Goal: Task Accomplishment & Management: Complete application form

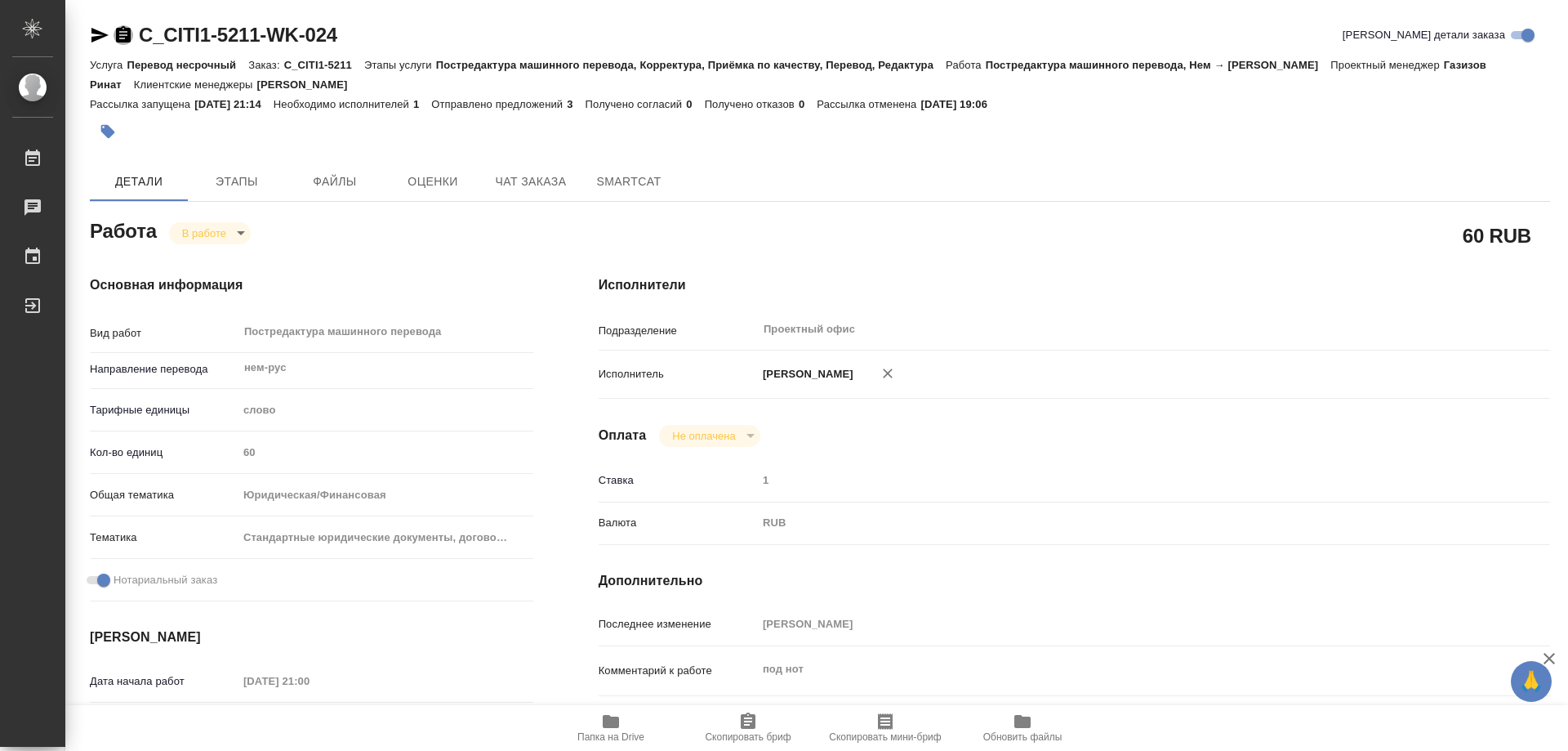
drag, startPoint x: 125, startPoint y: 36, endPoint x: 303, endPoint y: 341, distance: 353.1
click at [122, 38] on icon "button" at bounding box center [123, 34] width 15 height 17
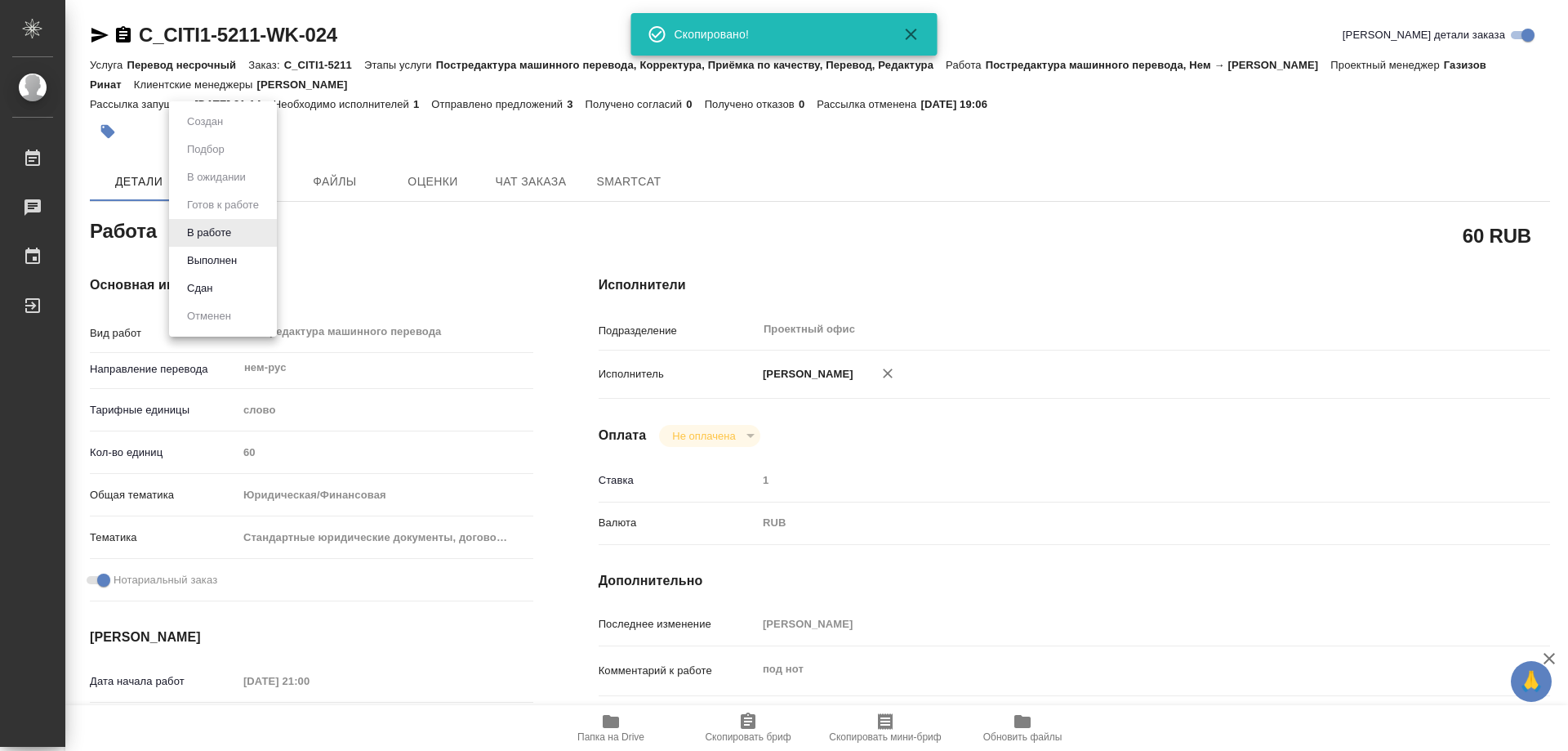
click at [242, 236] on body "🙏 .cls-1 fill:#fff; AWATERA Kozinets Larisa Работы 0 Чаты График Выйти C_CITI1-…" at bounding box center [784, 375] width 1568 height 751
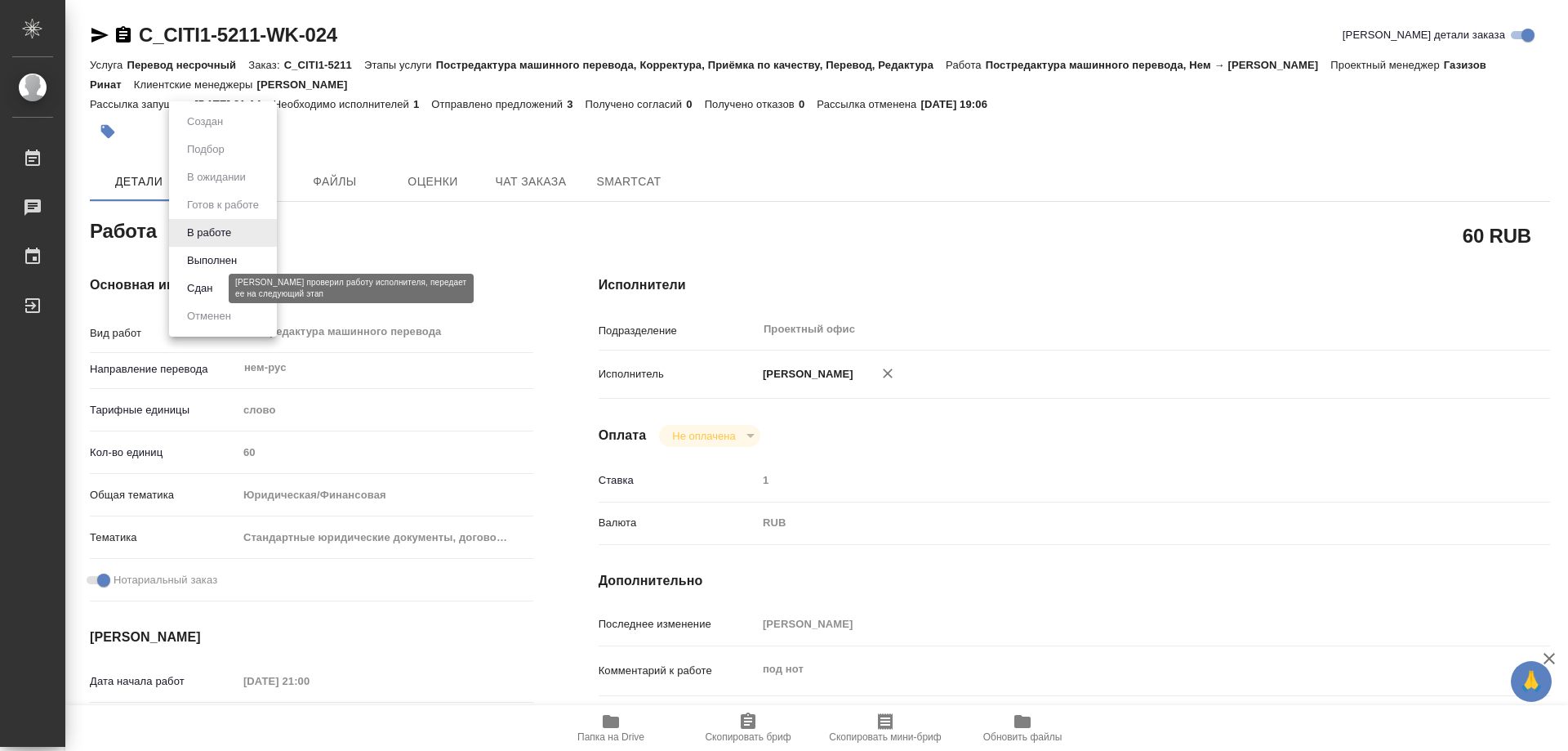
click at [194, 287] on button "Сдан" at bounding box center [199, 289] width 35 height 18
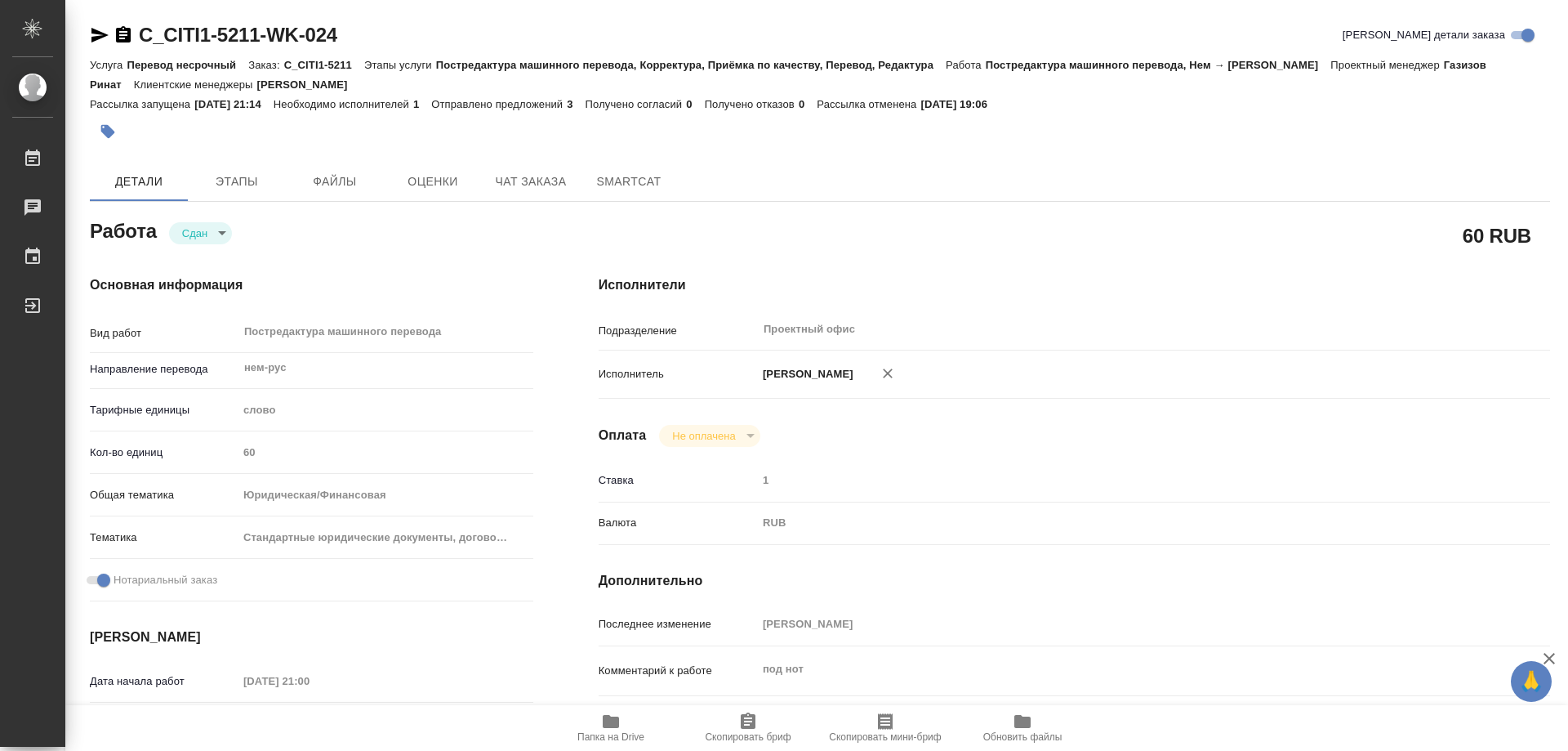
type textarea "x"
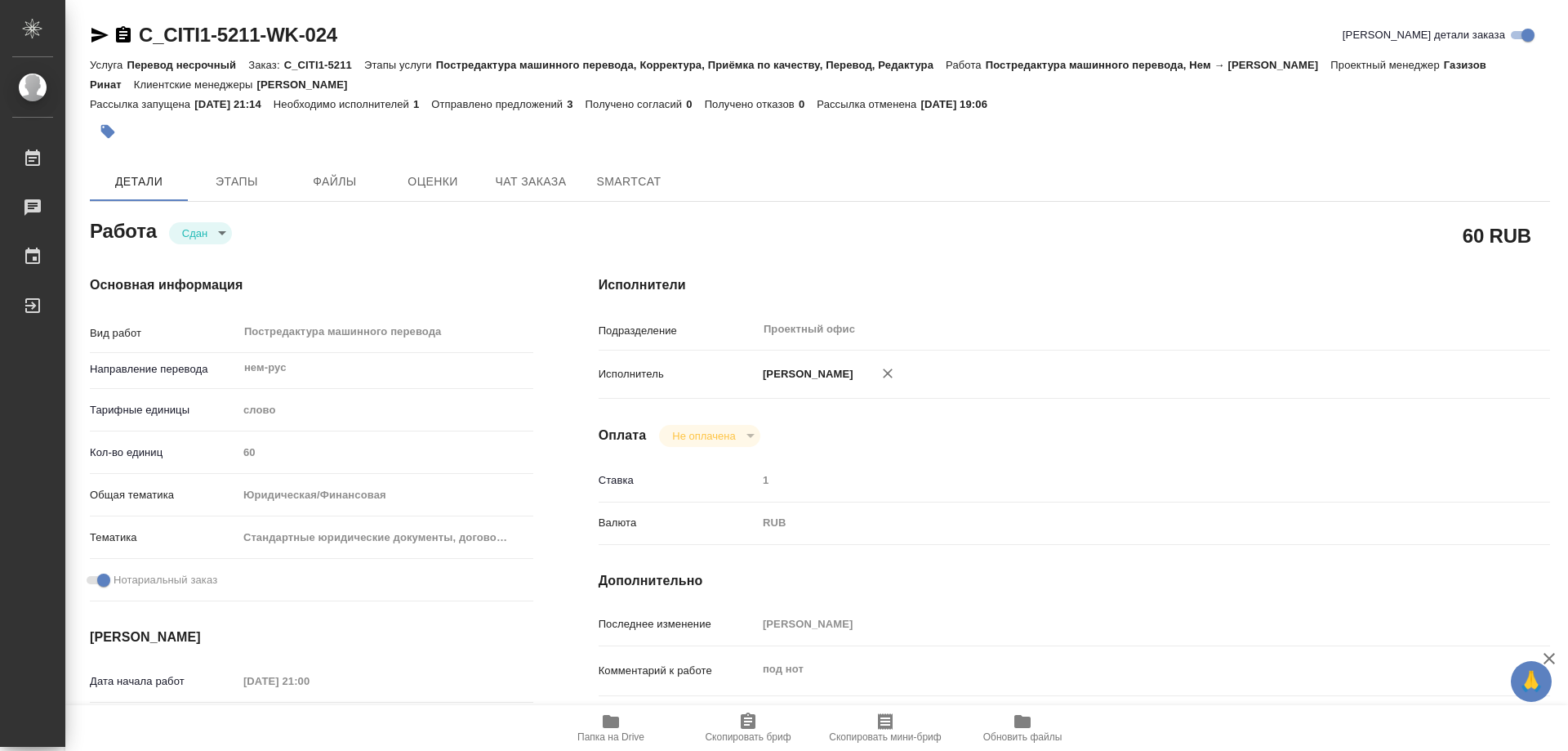
type textarea "x"
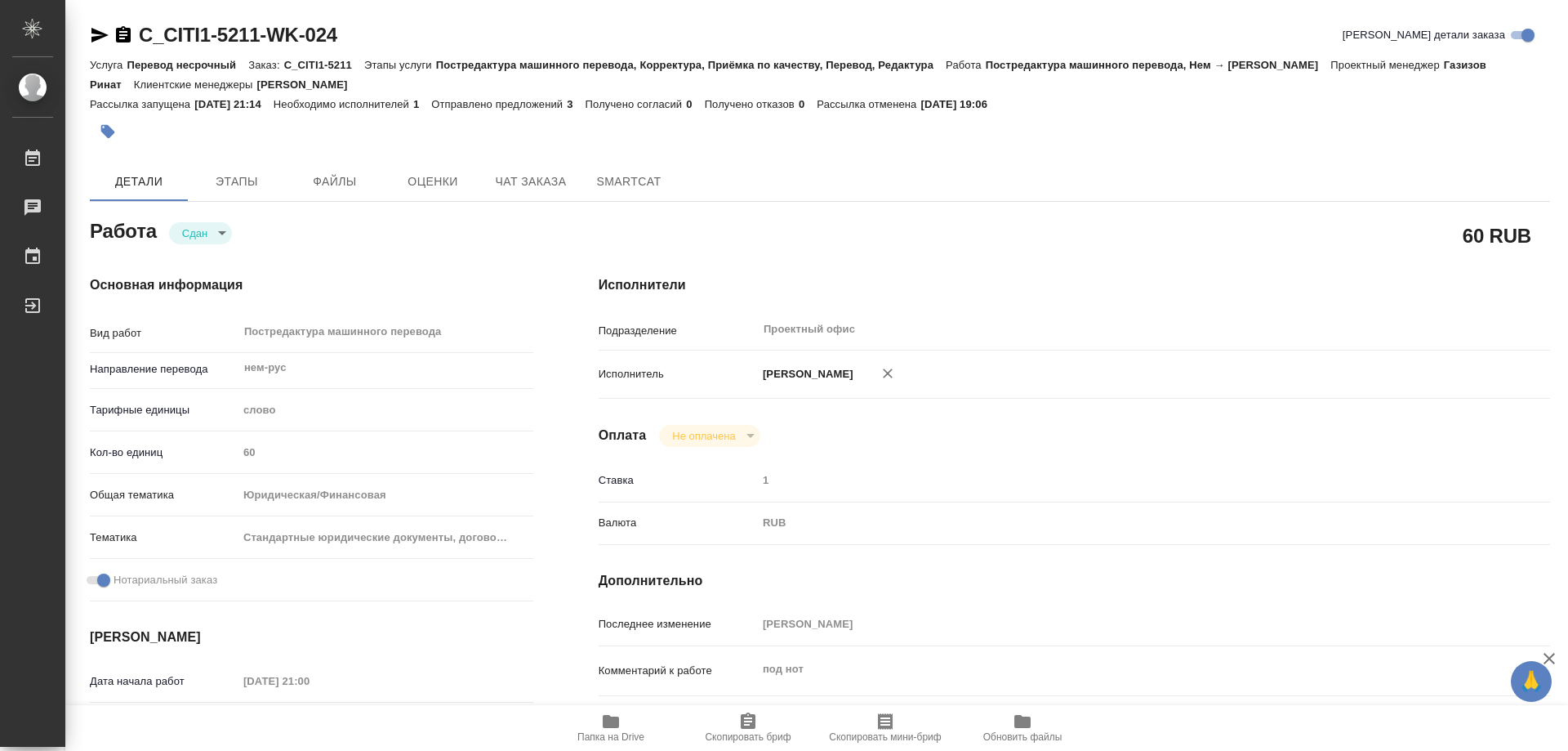
type textarea "x"
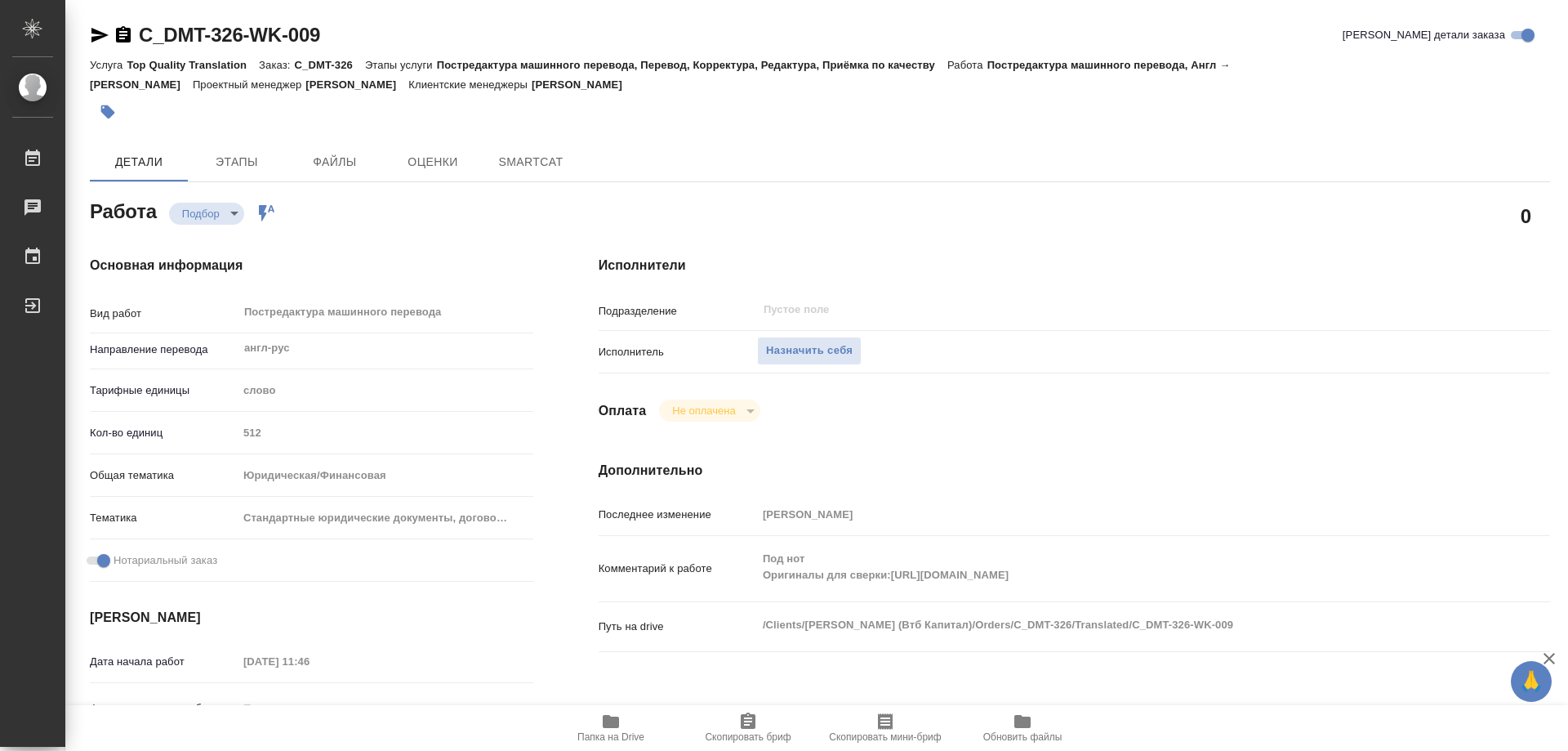
type textarea "x"
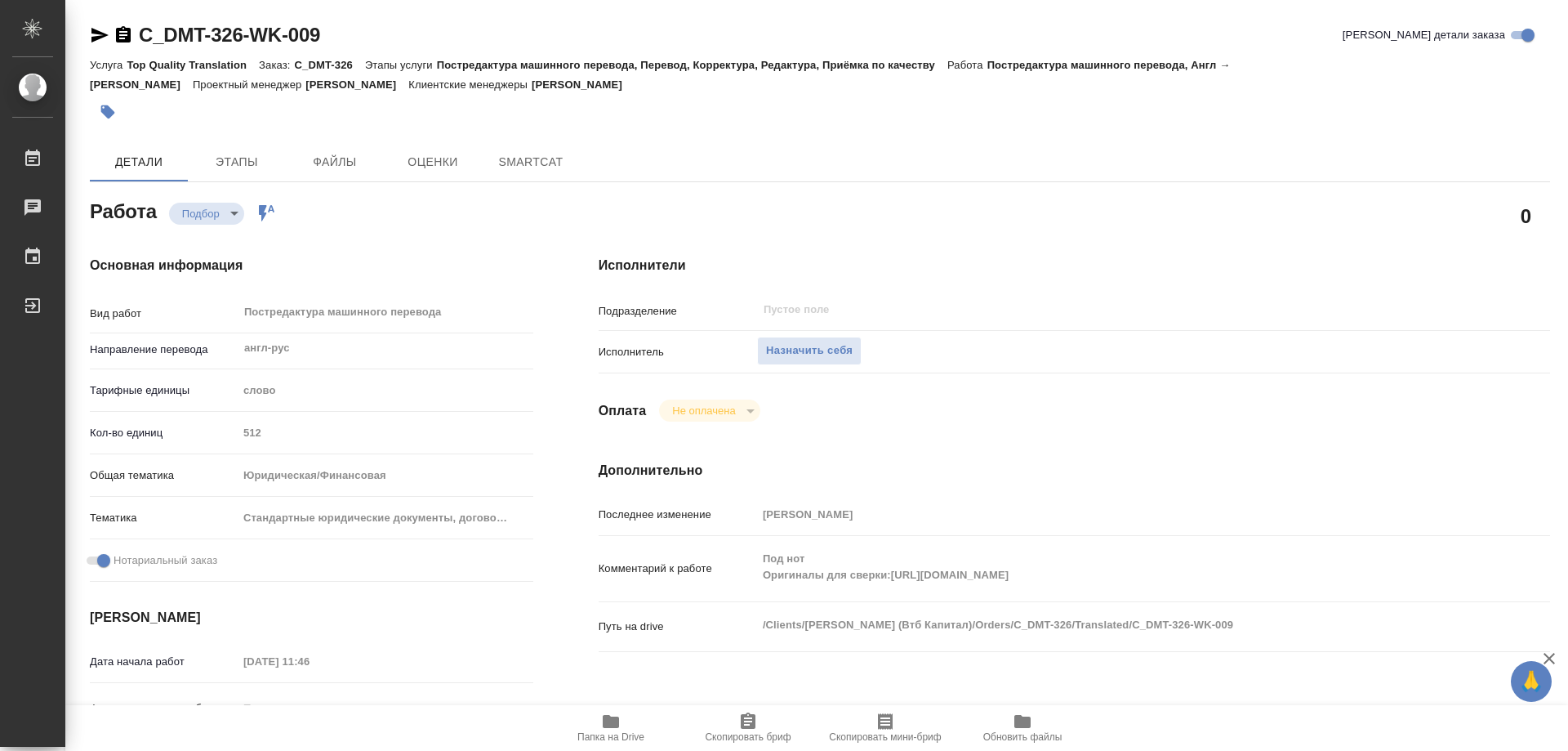
type textarea "x"
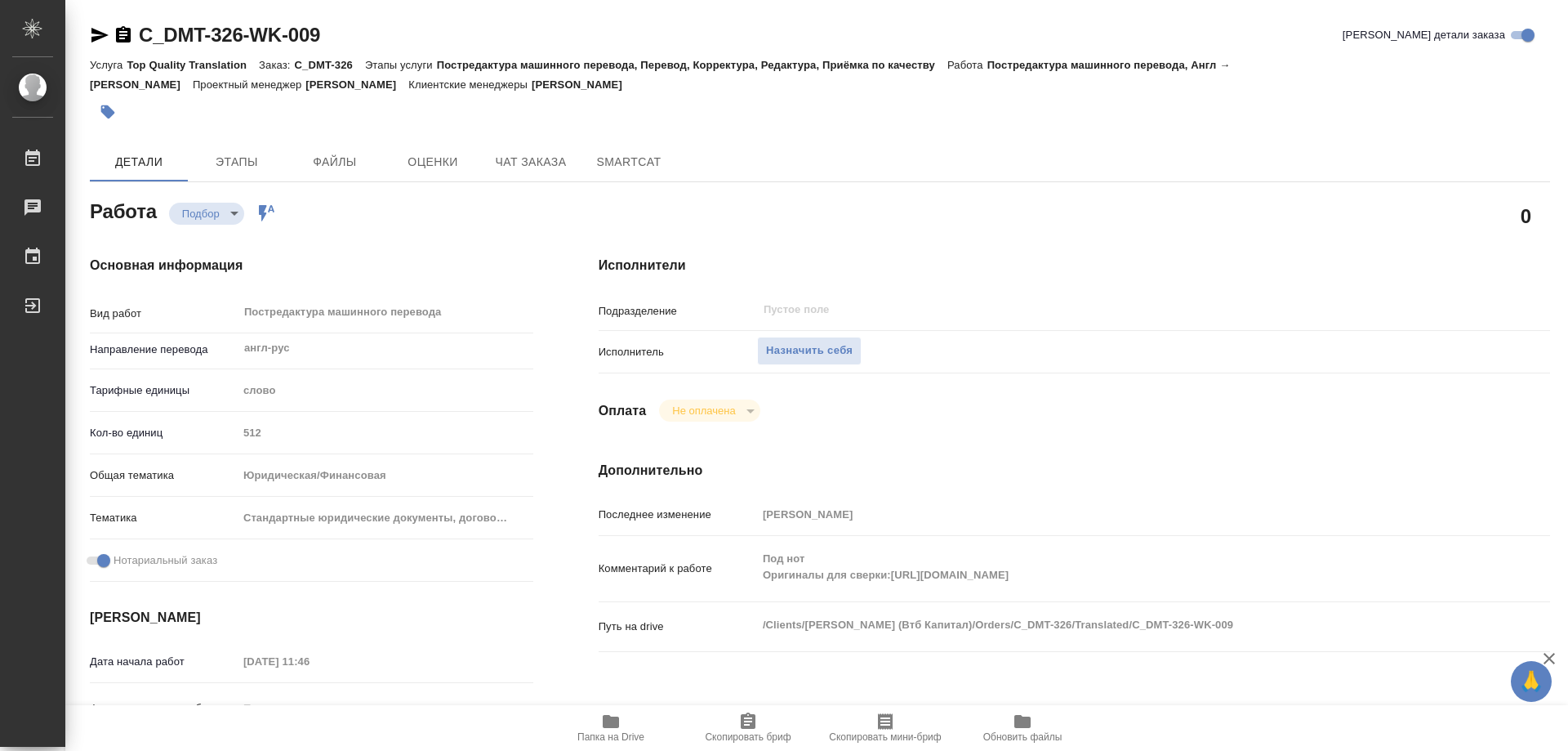
type textarea "x"
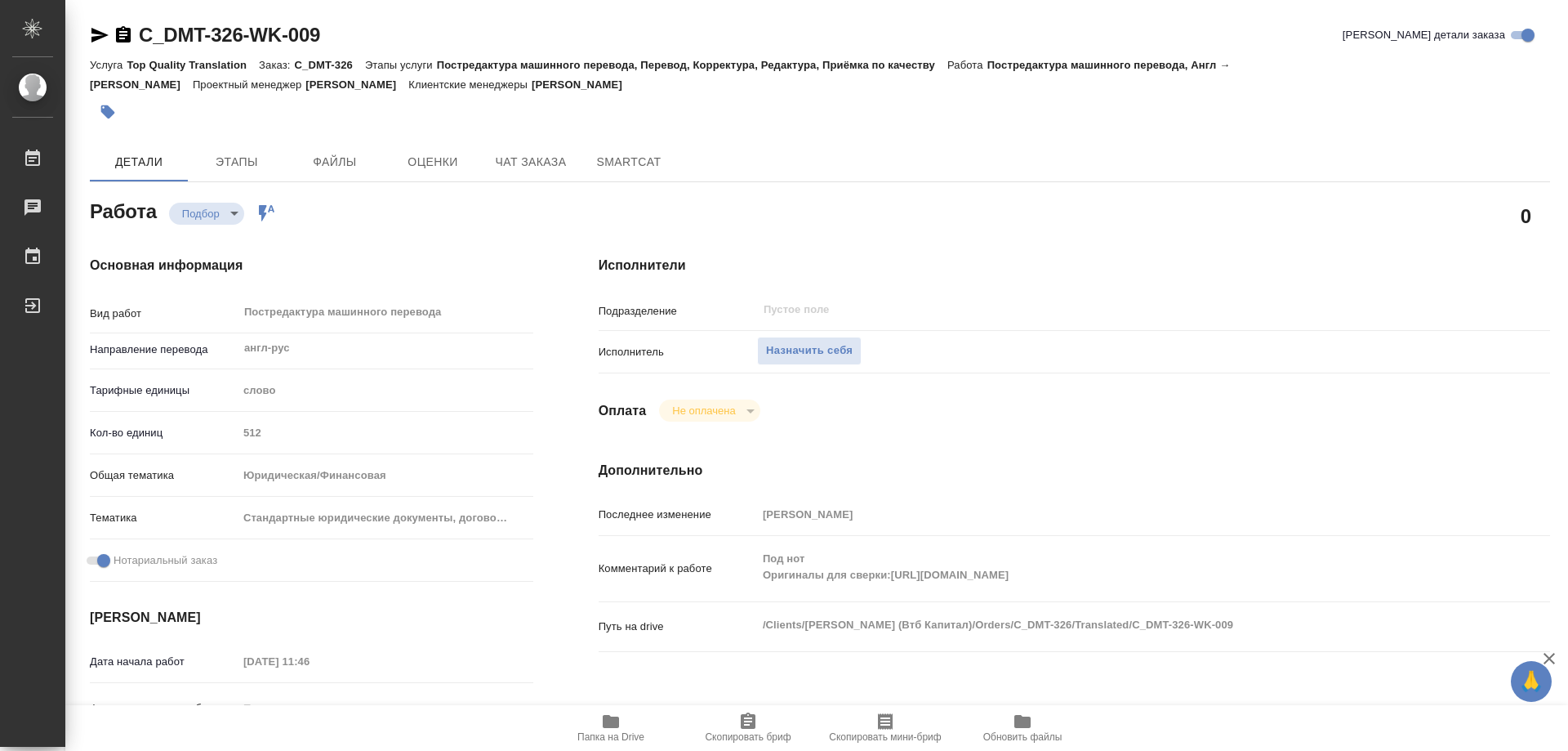
type textarea "x"
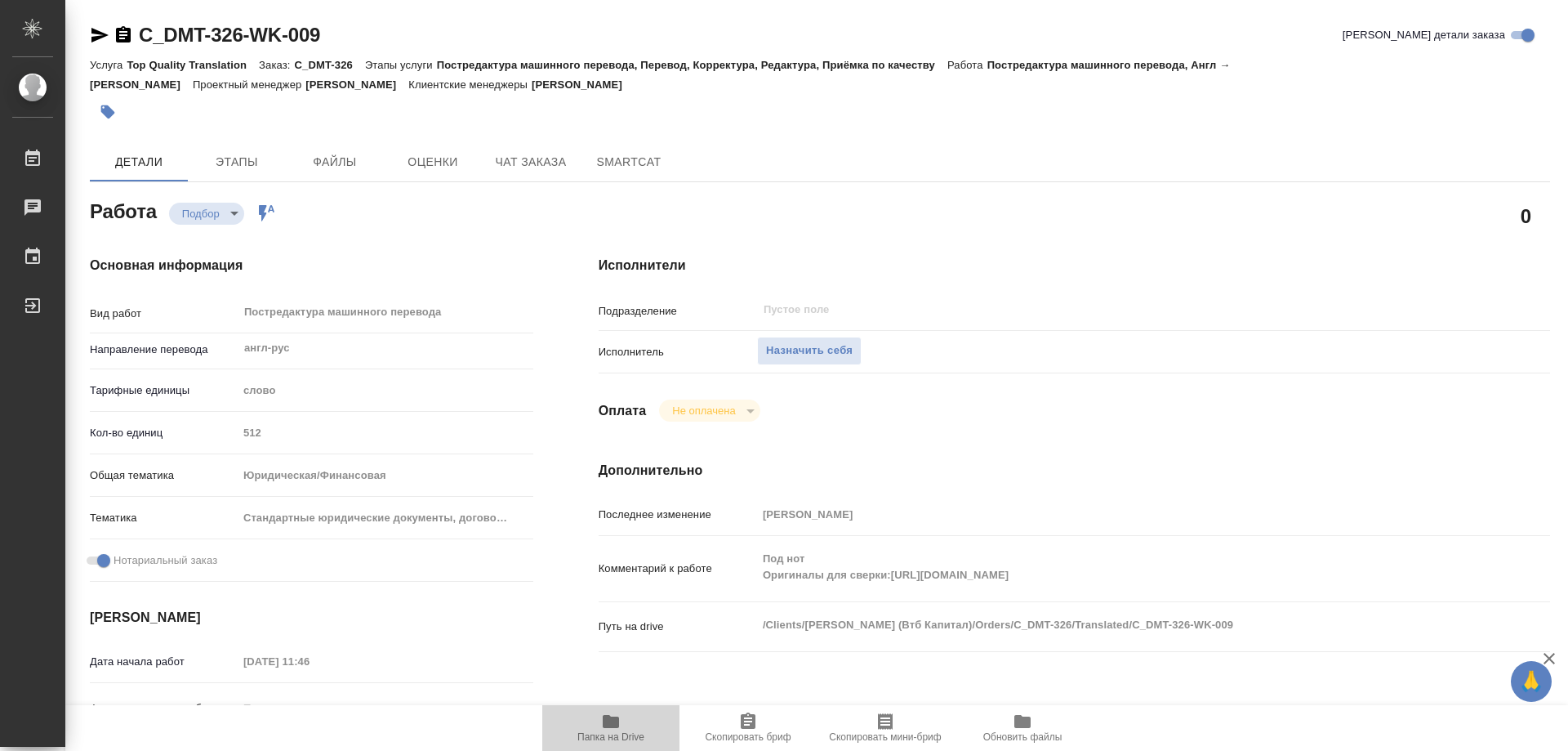
click at [609, 720] on icon "button" at bounding box center [611, 721] width 17 height 13
